Goal: Use online tool/utility: Utilize a website feature to perform a specific function

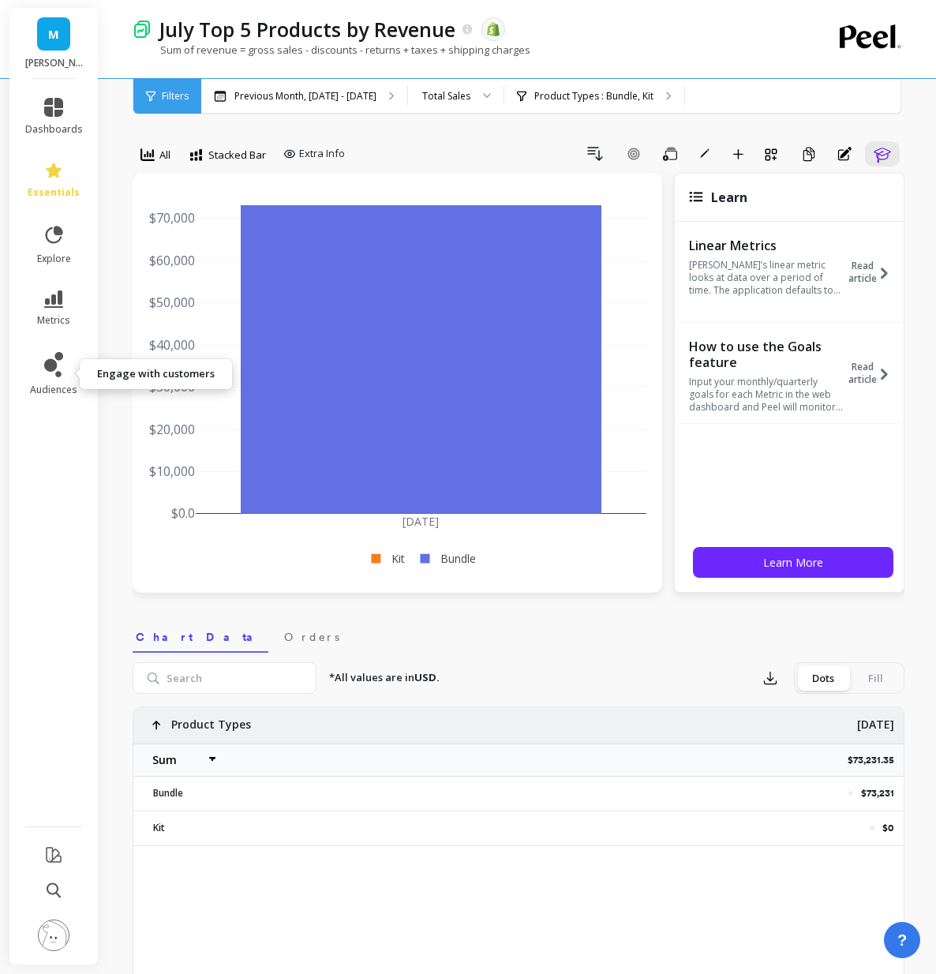
select select "sum"
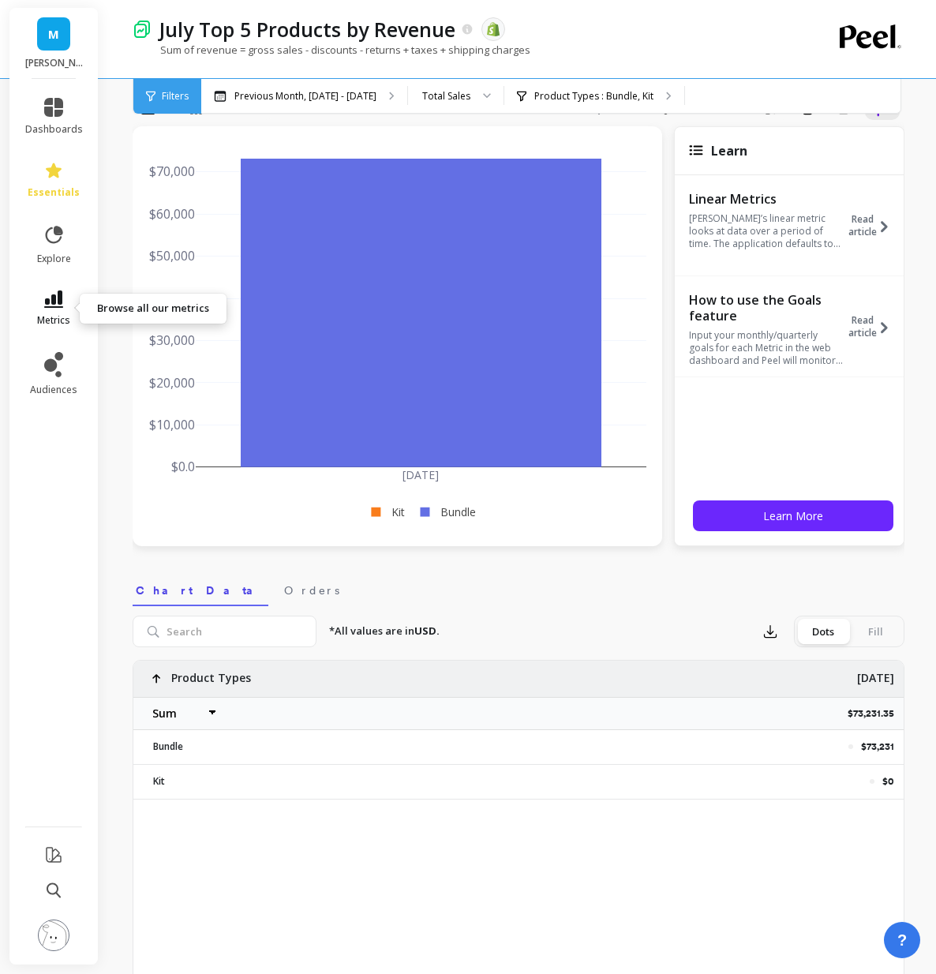
click at [51, 295] on icon at bounding box center [53, 298] width 19 height 17
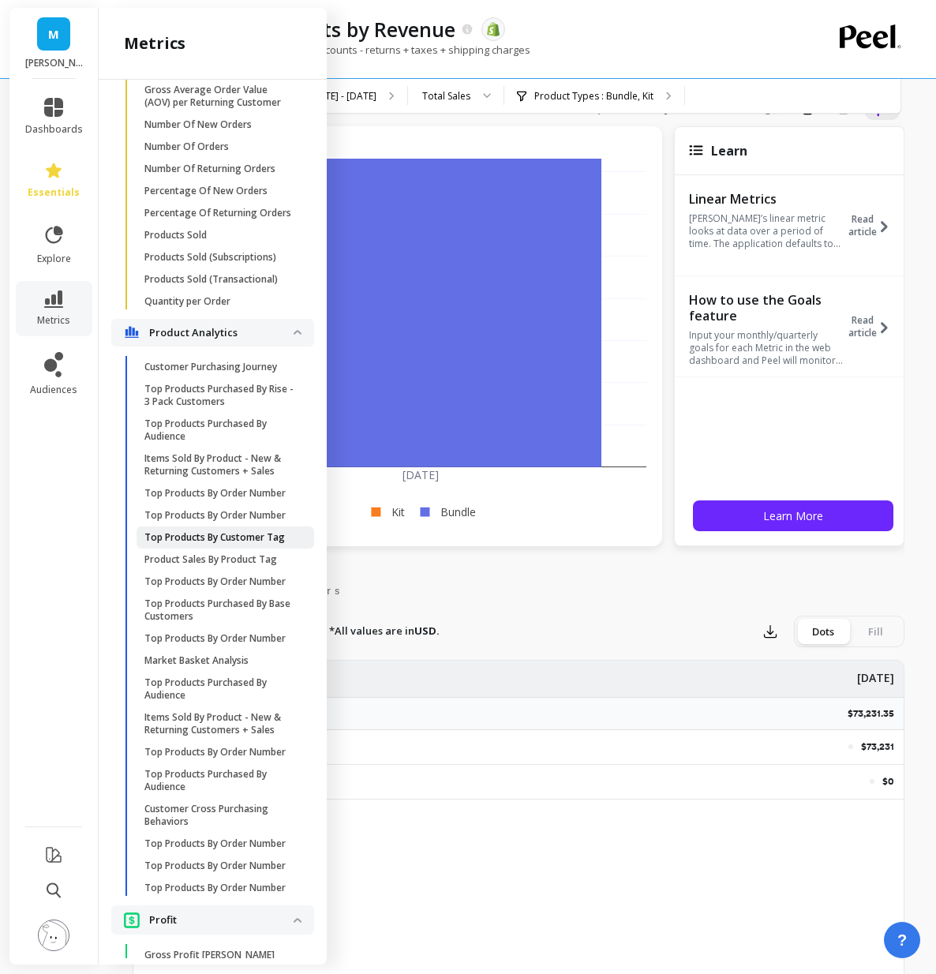
scroll to position [2877, 0]
click at [212, 657] on p "Market Basket Analysis" at bounding box center [196, 660] width 104 height 13
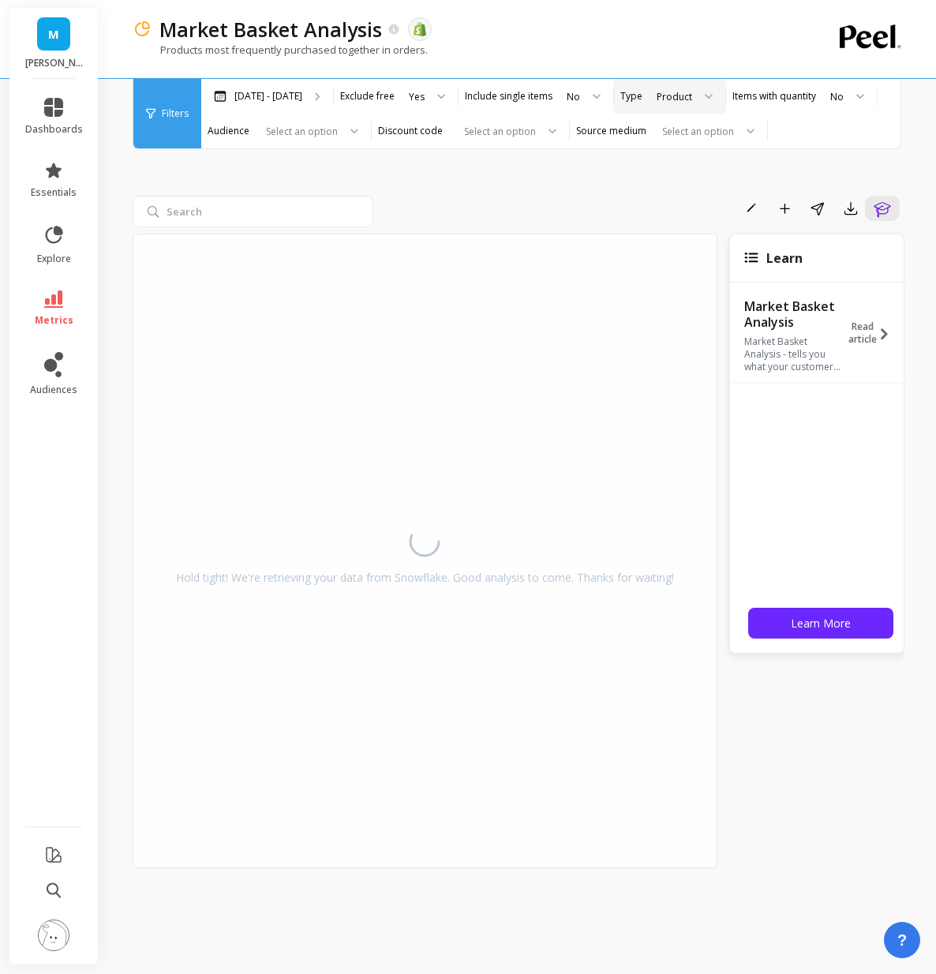
click at [675, 95] on div "Product" at bounding box center [675, 96] width 36 height 15
click at [667, 194] on div "Product" at bounding box center [684, 200] width 62 height 15
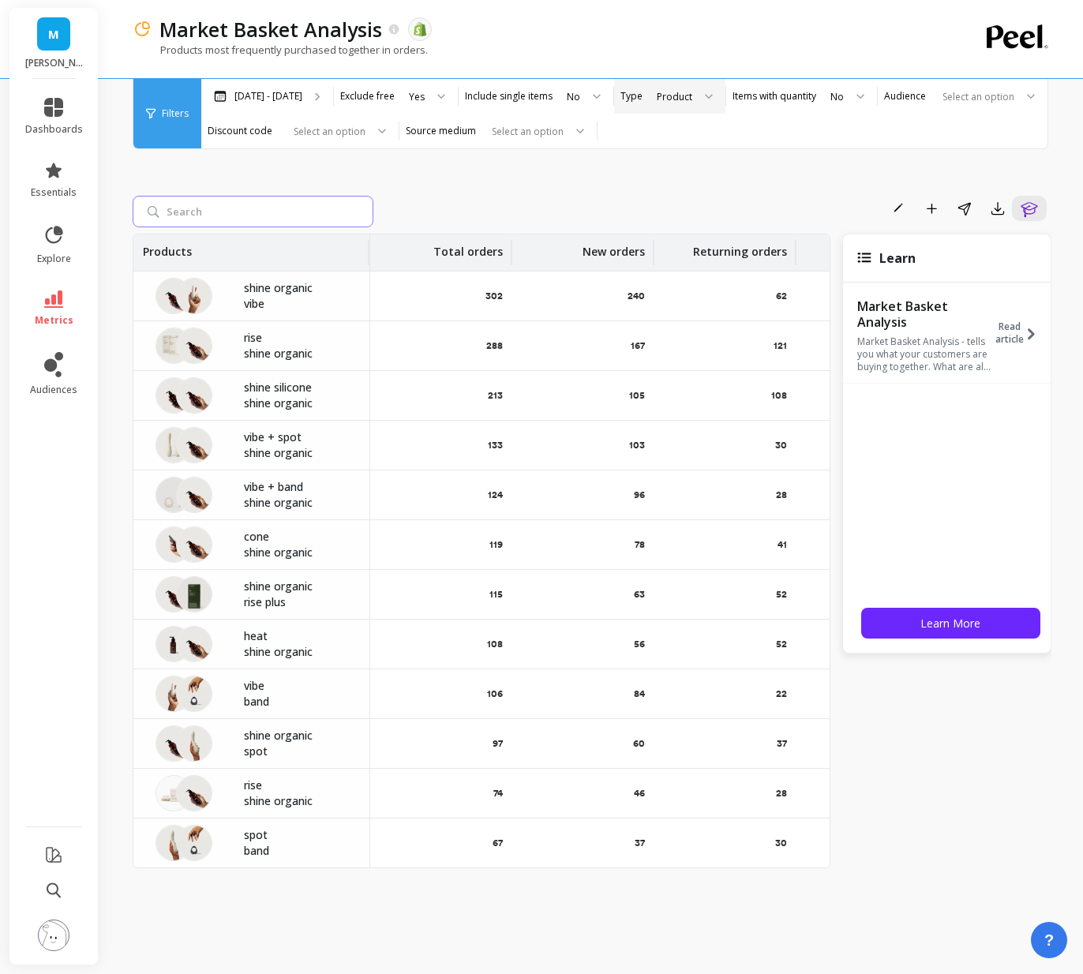
click at [260, 210] on input "search" at bounding box center [253, 212] width 241 height 32
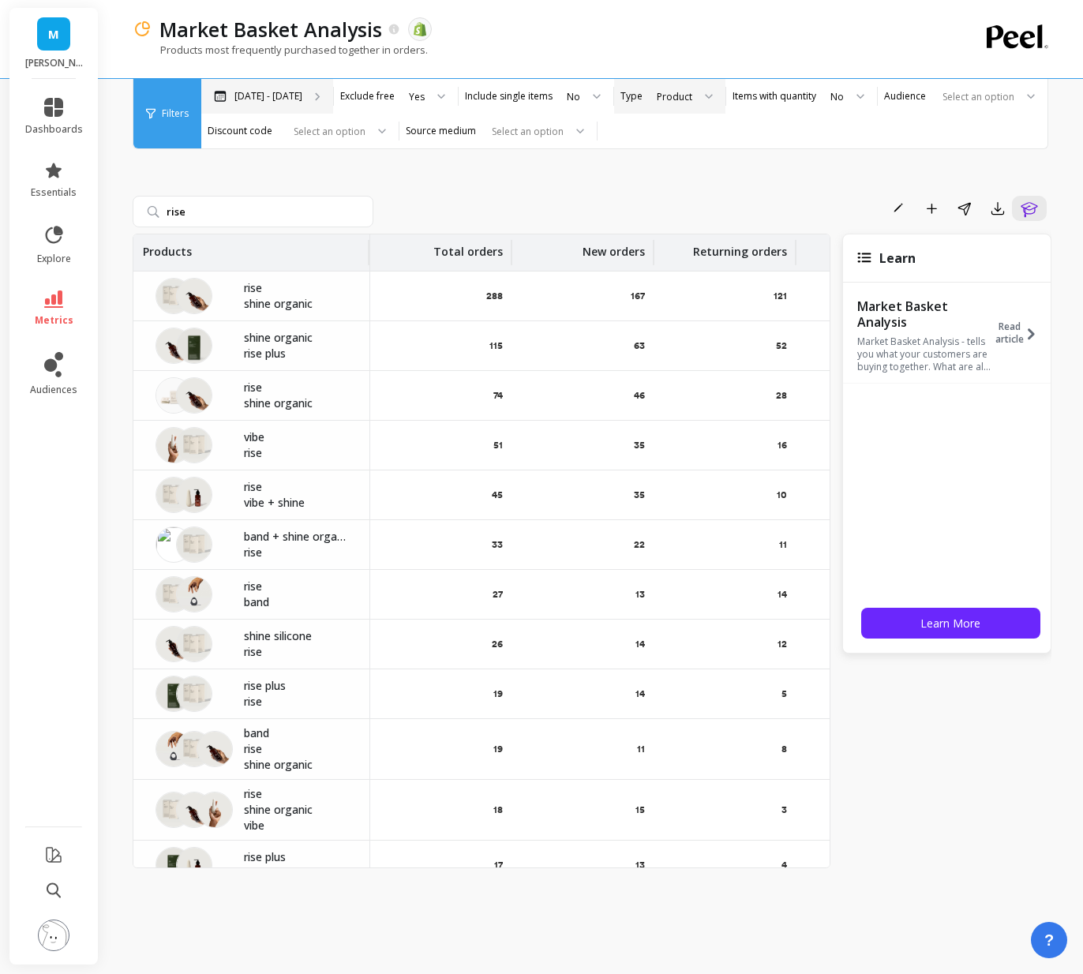
click at [294, 98] on p "Feb 10 - Aug 11" at bounding box center [268, 96] width 68 height 13
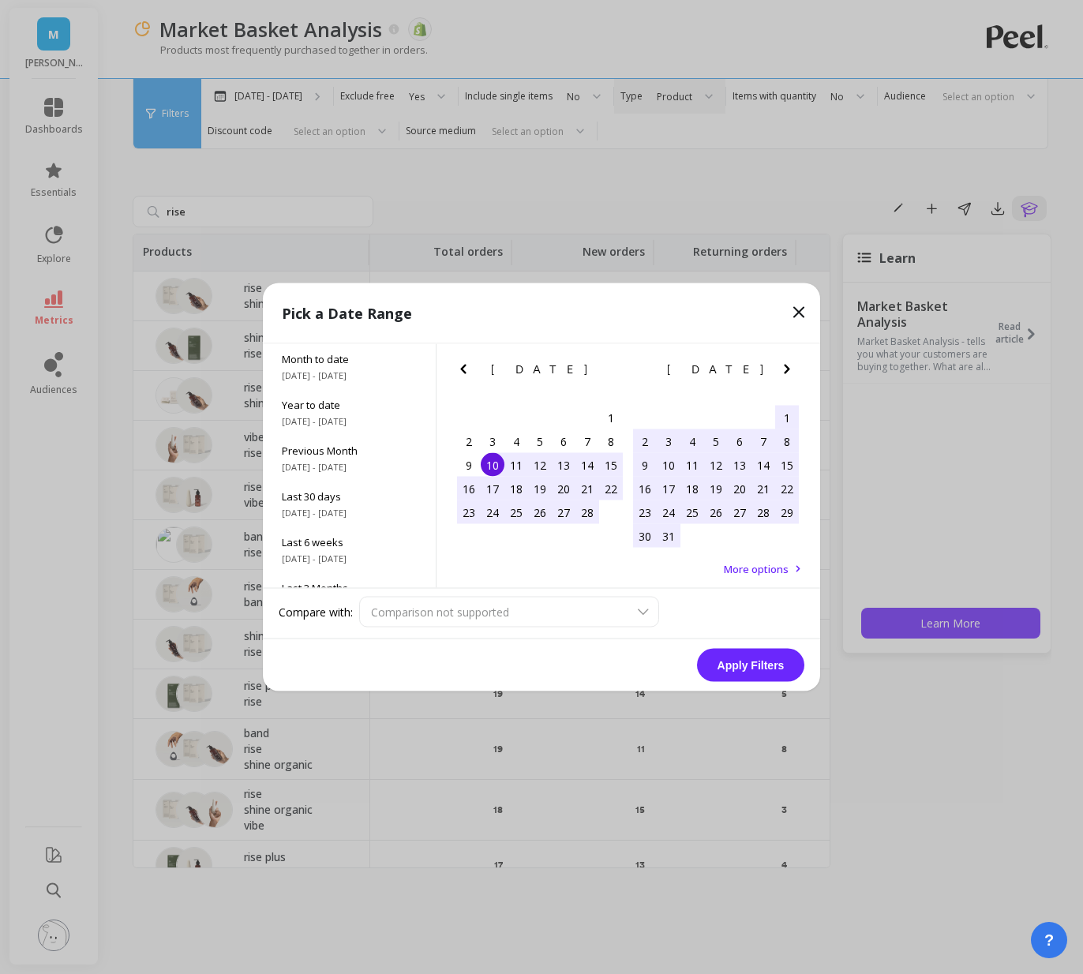
click at [783, 317] on div "Pick a Date Range" at bounding box center [541, 313] width 557 height 61
click at [787, 313] on div "Pick a Date Range" at bounding box center [541, 313] width 557 height 61
click at [796, 313] on icon at bounding box center [798, 312] width 19 height 19
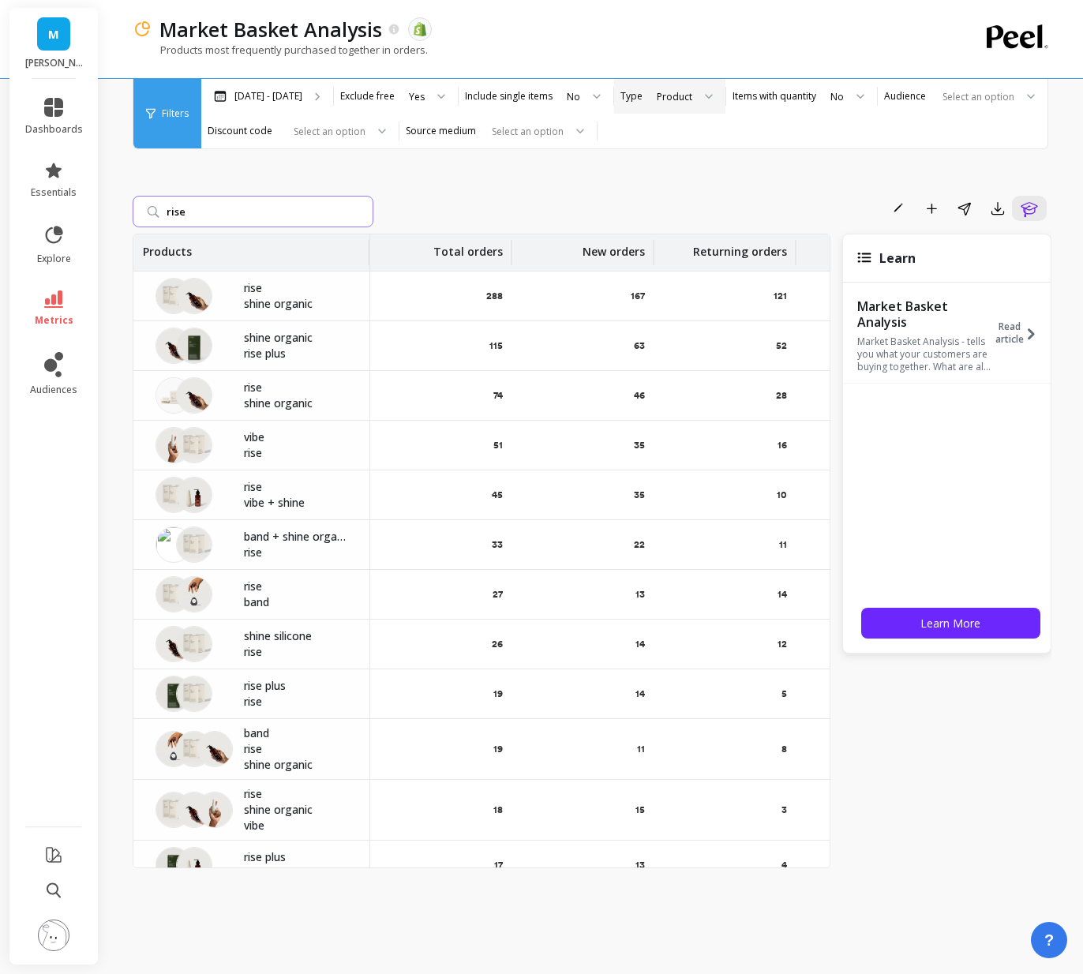
click at [262, 218] on input "rise" at bounding box center [253, 212] width 241 height 32
type input "rise plus"
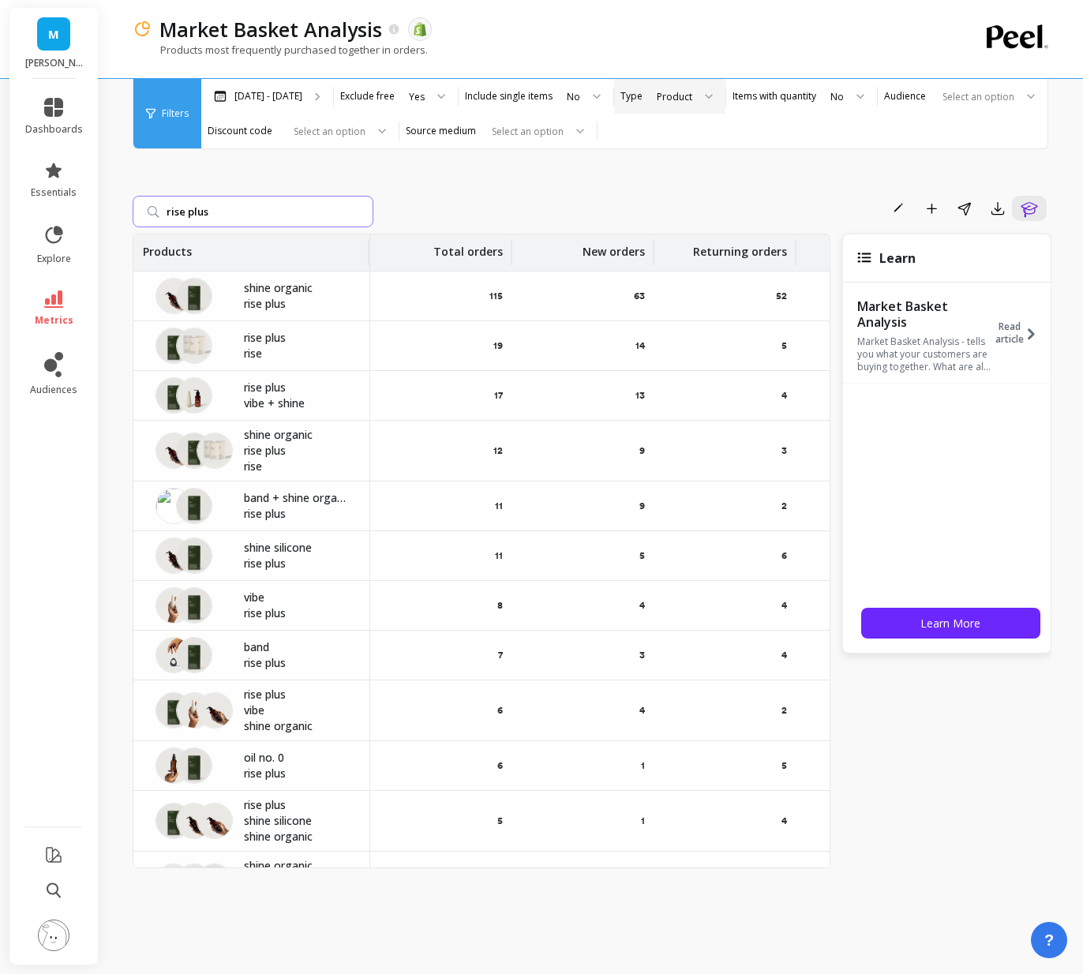
click at [363, 211] on input "rise plus" at bounding box center [253, 212] width 241 height 32
click at [360, 211] on input "rise plus" at bounding box center [253, 212] width 241 height 32
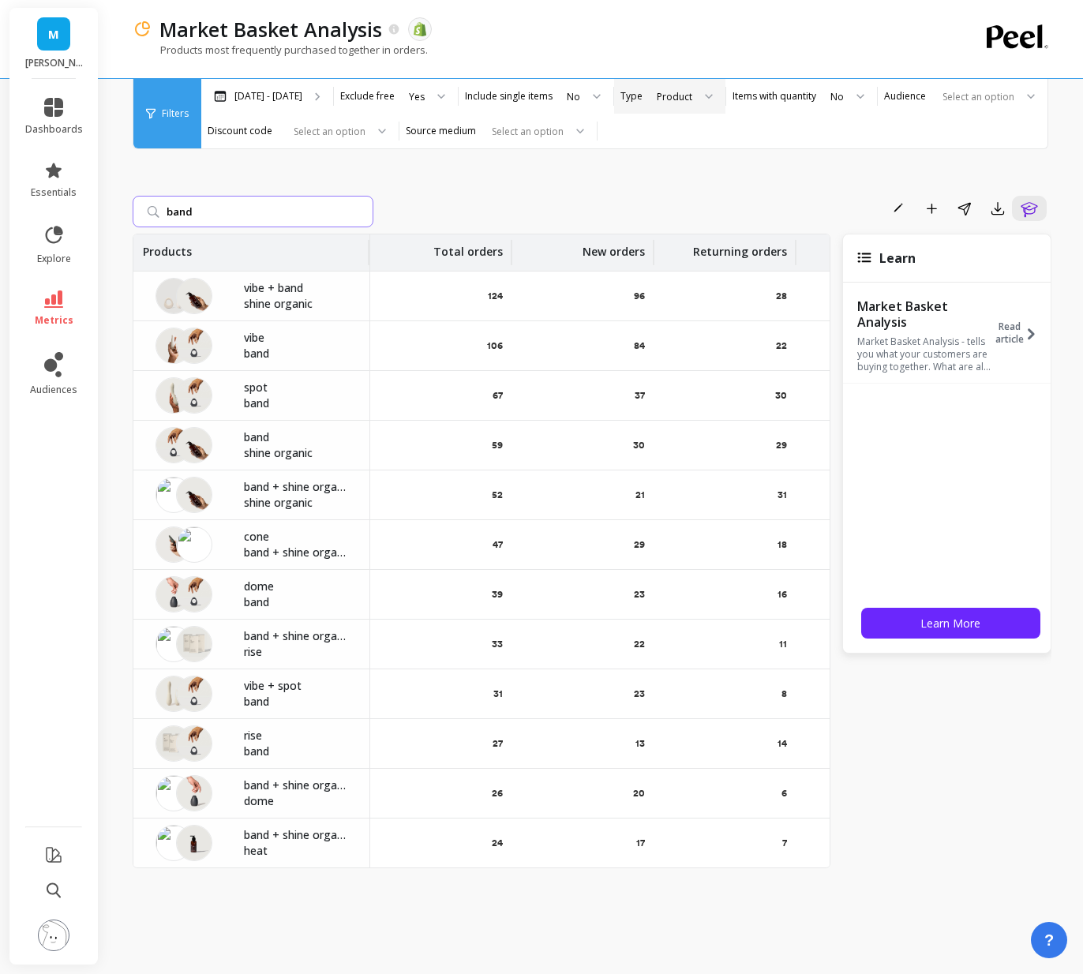
click at [270, 221] on input "band" at bounding box center [253, 212] width 241 height 32
drag, startPoint x: 269, startPoint y: 221, endPoint x: 191, endPoint y: 215, distance: 78.4
click at [190, 215] on input "band" at bounding box center [253, 212] width 241 height 32
type input "cone"
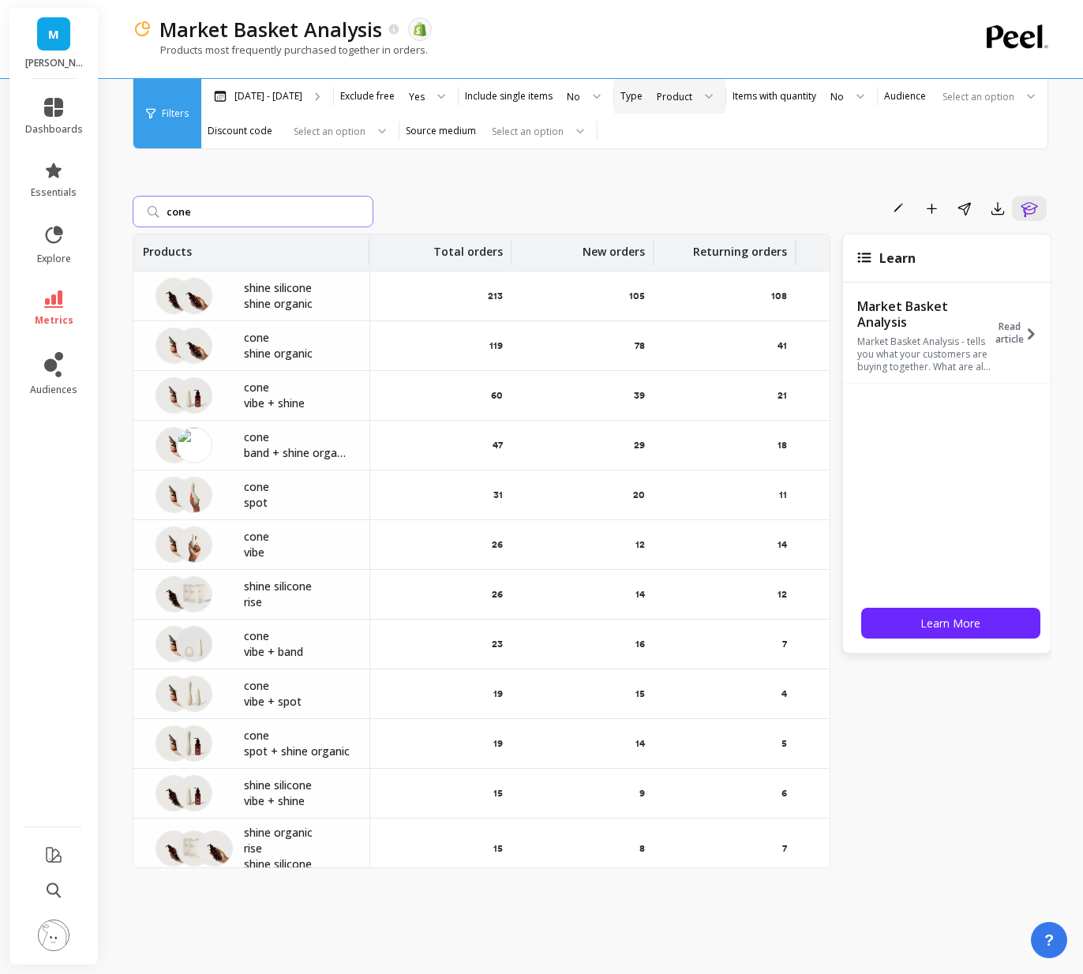
click at [360, 213] on input "cone" at bounding box center [253, 212] width 241 height 32
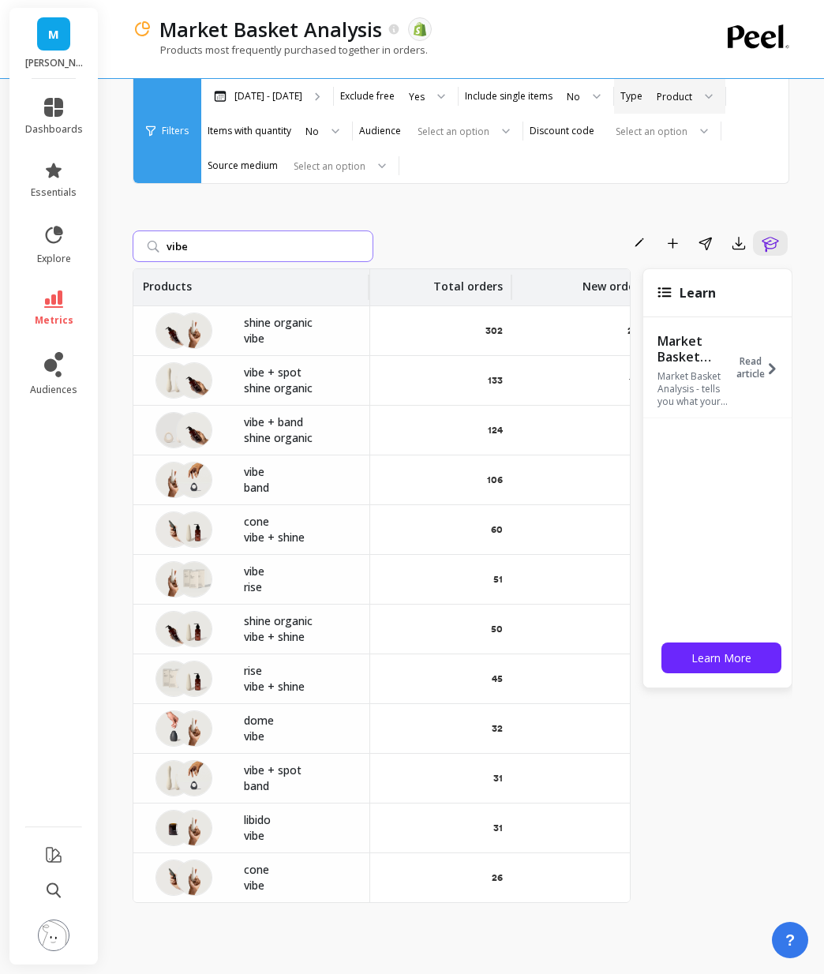
drag, startPoint x: 197, startPoint y: 250, endPoint x: 147, endPoint y: 247, distance: 49.8
click at [147, 247] on input "vibe" at bounding box center [253, 246] width 241 height 32
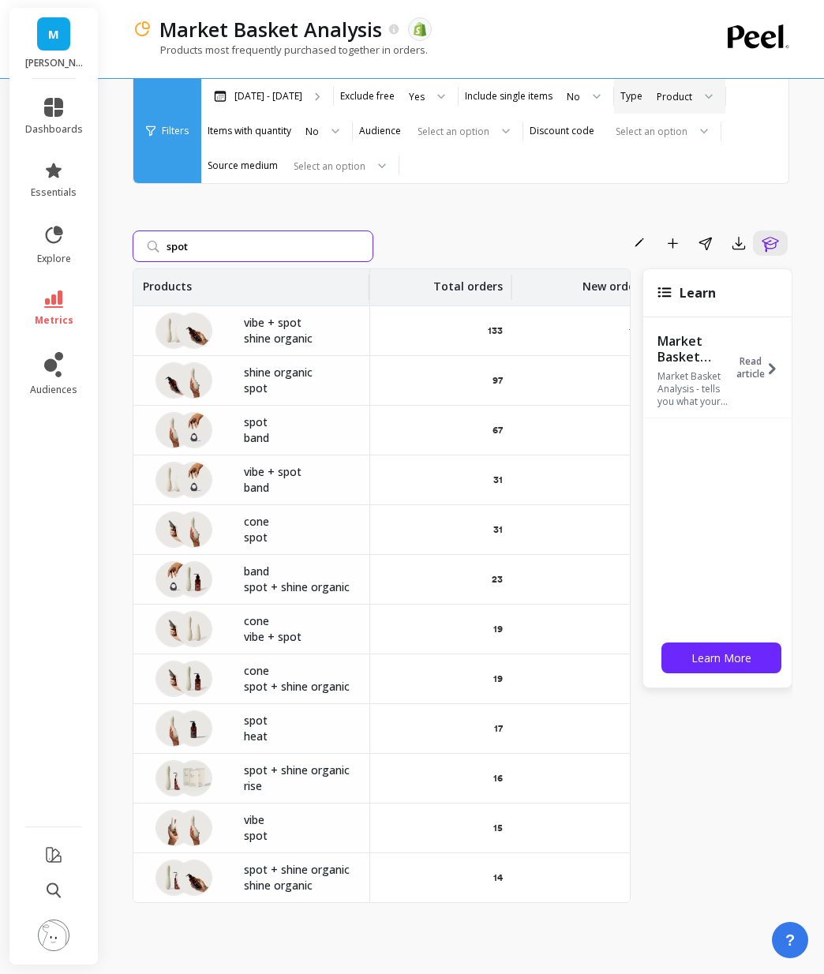
type input "spot"
